Goal: Transaction & Acquisition: Download file/media

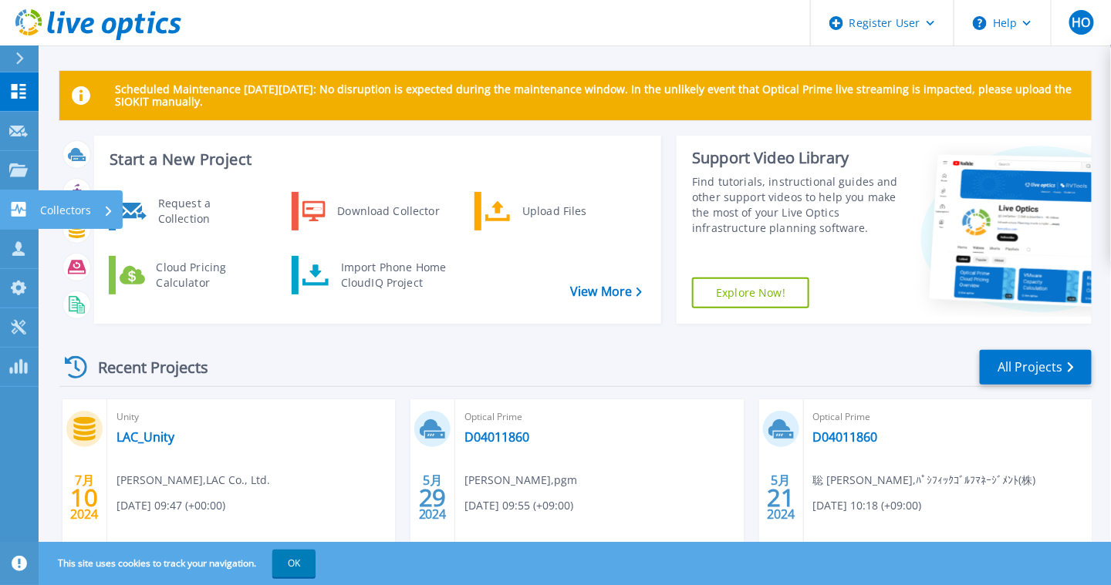
click at [24, 202] on icon at bounding box center [19, 209] width 15 height 15
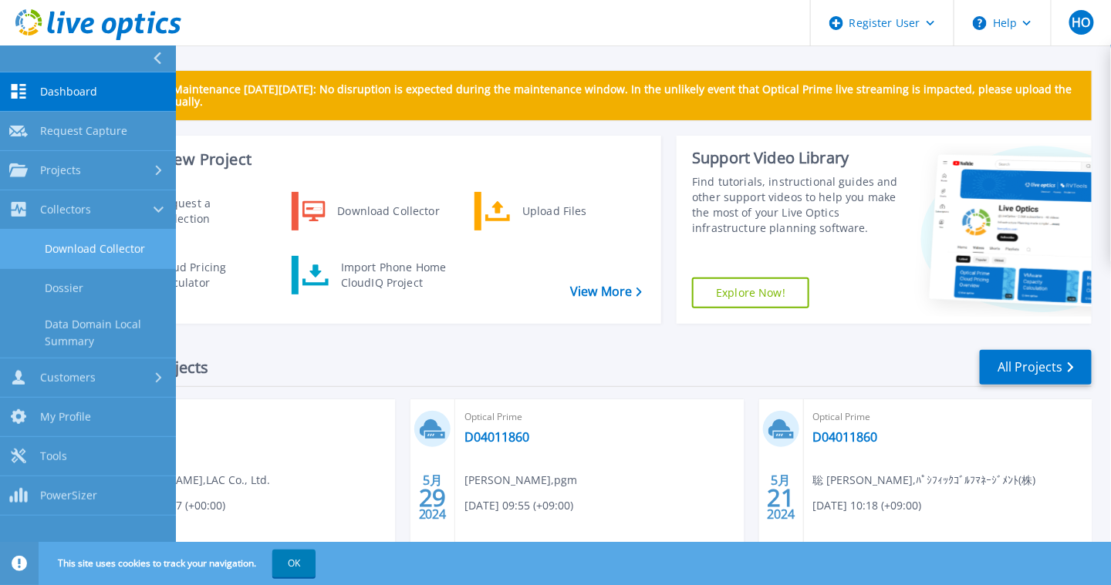
click at [121, 254] on link "Download Collector" at bounding box center [88, 249] width 176 height 39
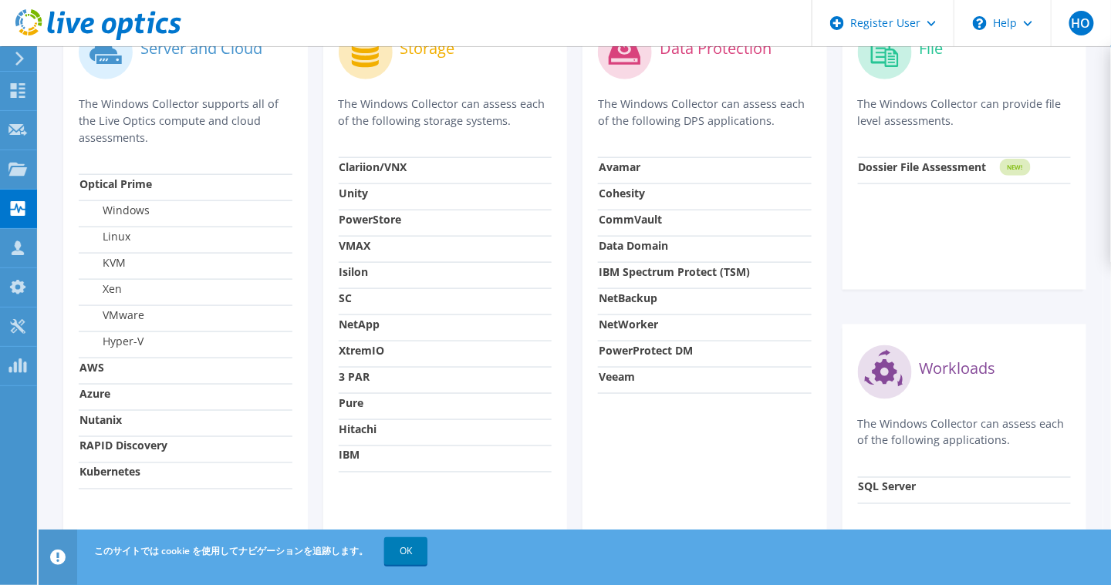
scroll to position [524, 0]
